Goal: Transaction & Acquisition: Purchase product/service

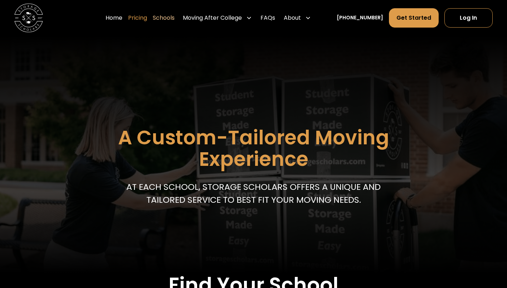
click at [147, 21] on link "Pricing" at bounding box center [137, 18] width 19 height 20
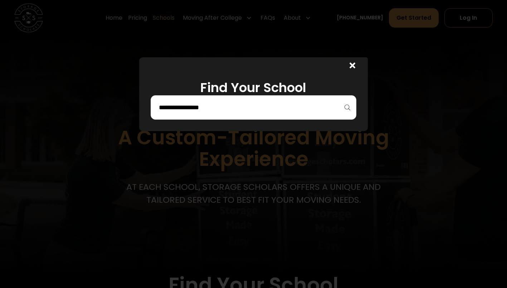
click at [306, 111] on input "search" at bounding box center [253, 107] width 190 height 12
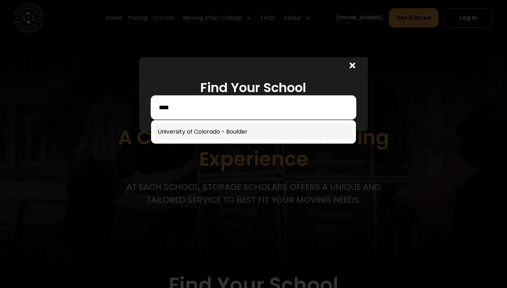
type input "****"
click at [173, 124] on link at bounding box center [253, 132] width 198 height 16
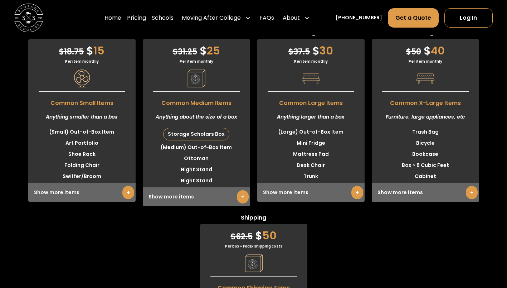
scroll to position [1855, 0]
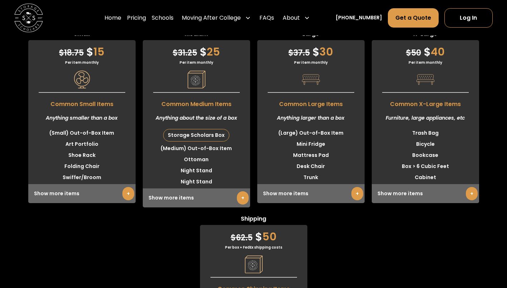
click at [181, 245] on div "Small $ 18.75 $ 15 Per item monthly Common Small Items Anything smaller than a …" at bounding box center [253, 208] width 507 height 356
